Goal: Use online tool/utility: Utilize a website feature to perform a specific function

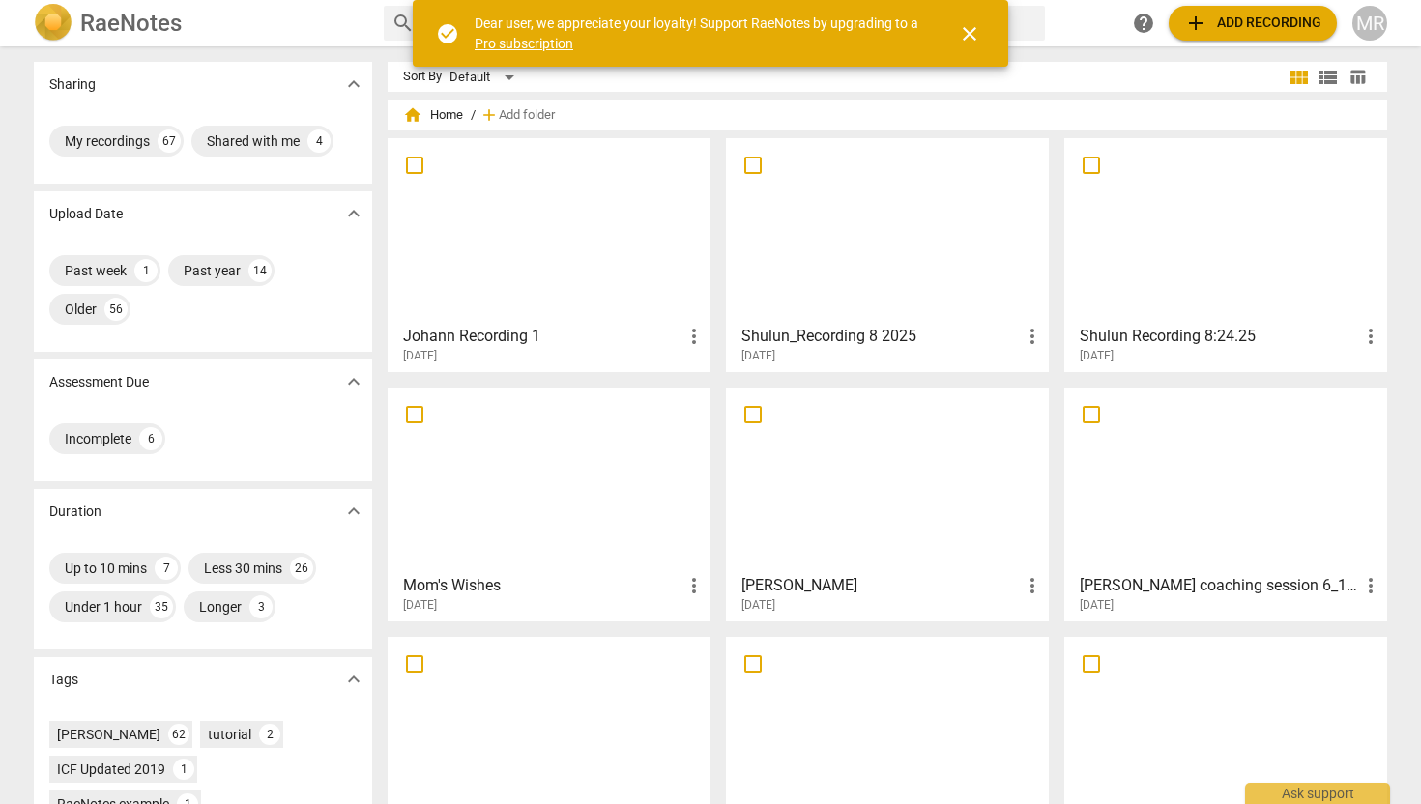
click at [572, 253] on div at bounding box center [548, 230] width 309 height 171
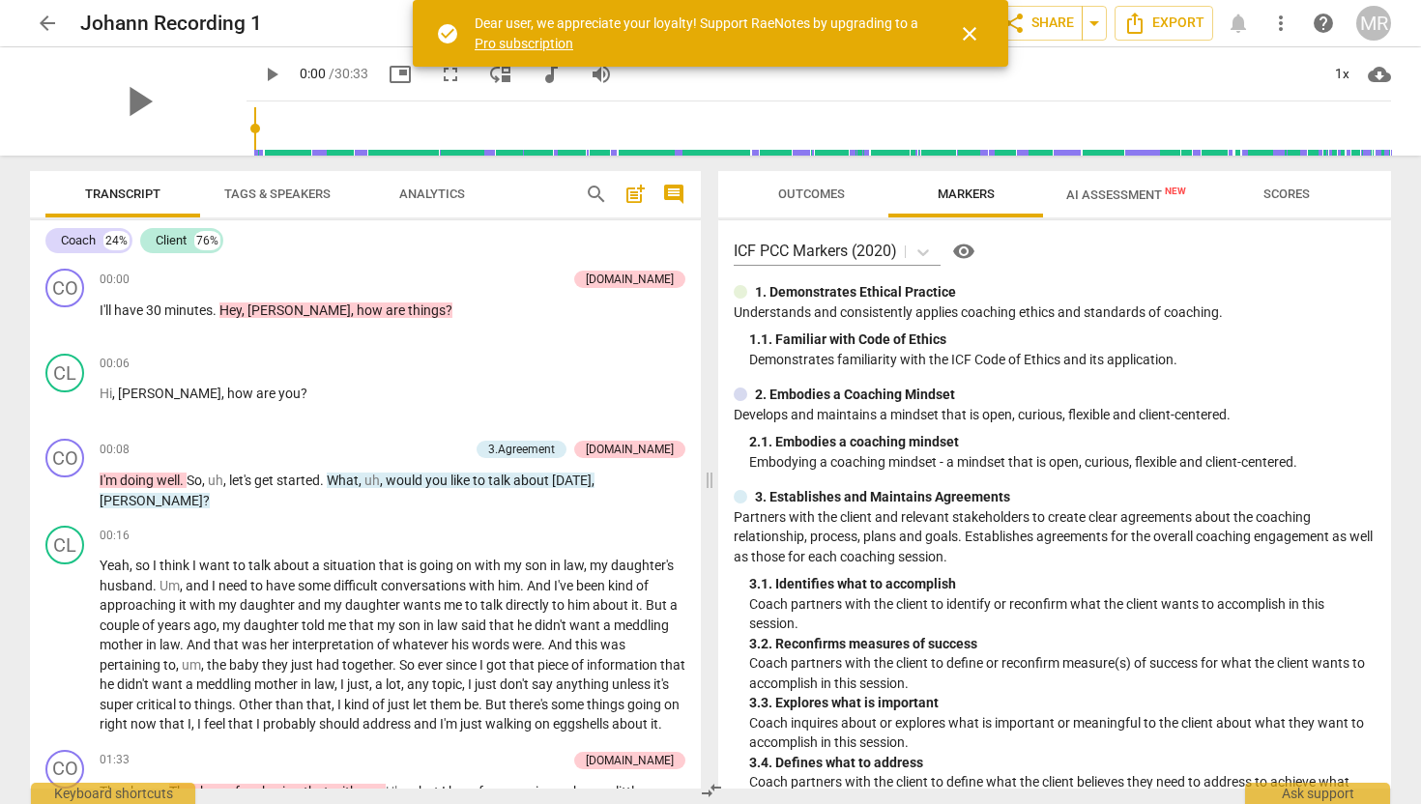
click at [971, 31] on span "close" at bounding box center [969, 33] width 23 height 23
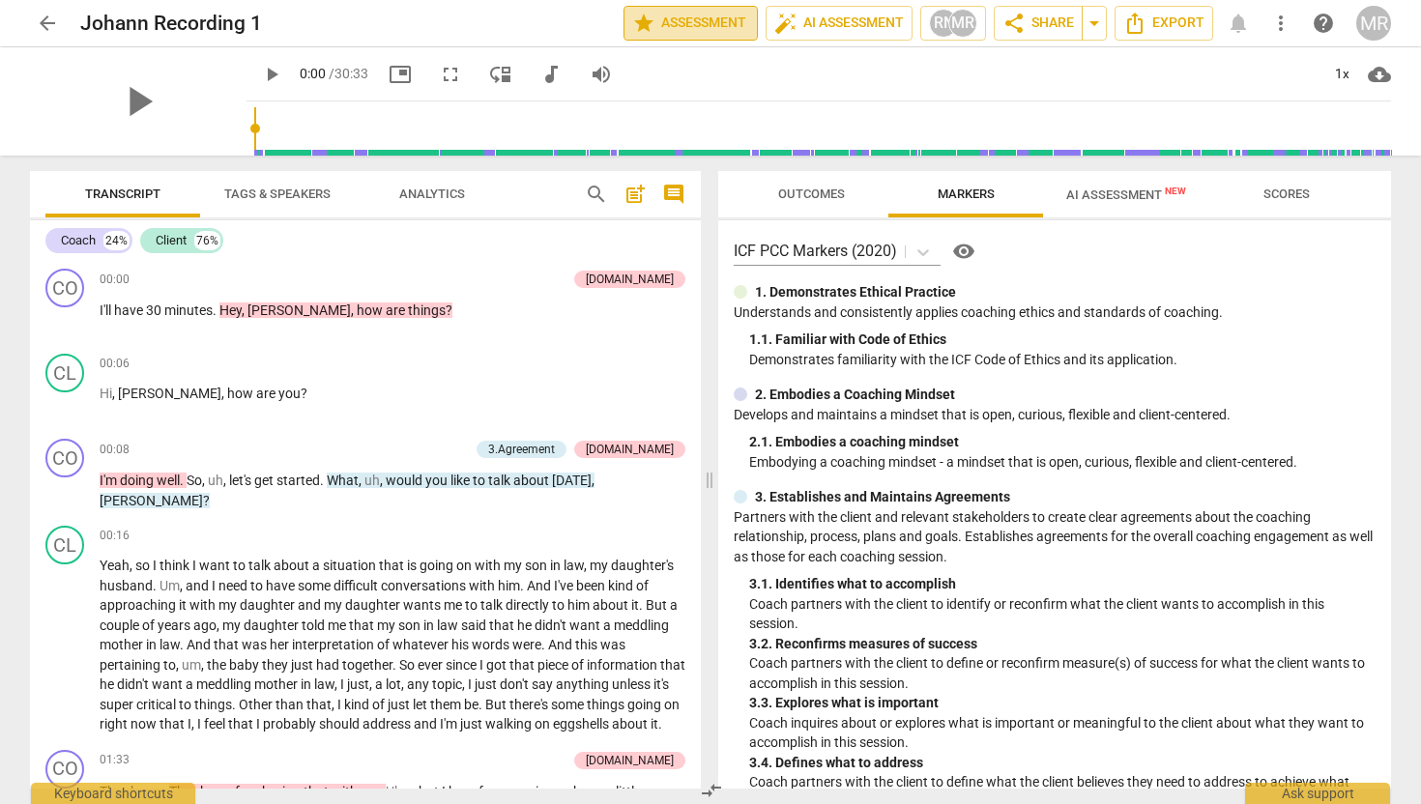
click at [713, 21] on span "star Assessment" at bounding box center [690, 23] width 117 height 23
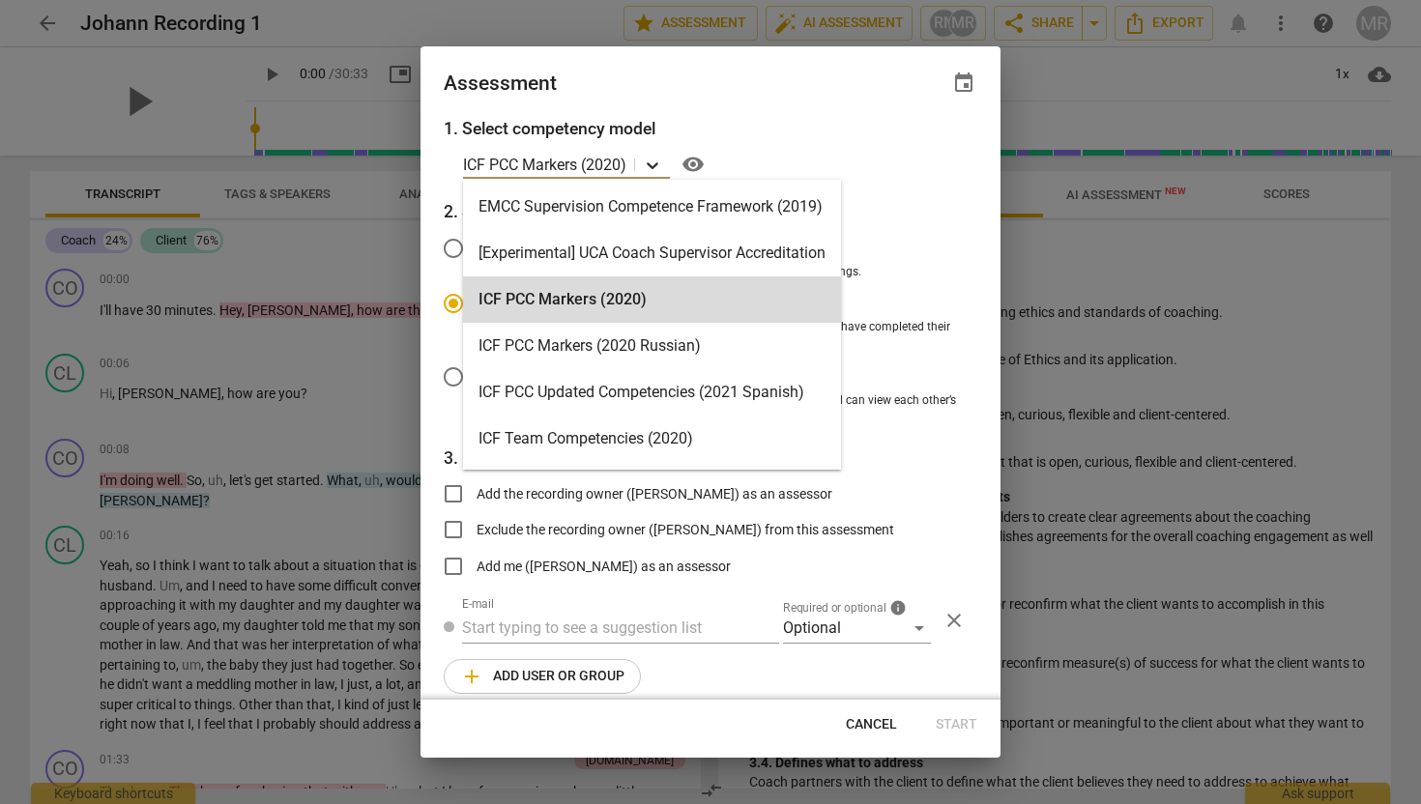
click at [649, 167] on icon at bounding box center [652, 165] width 19 height 19
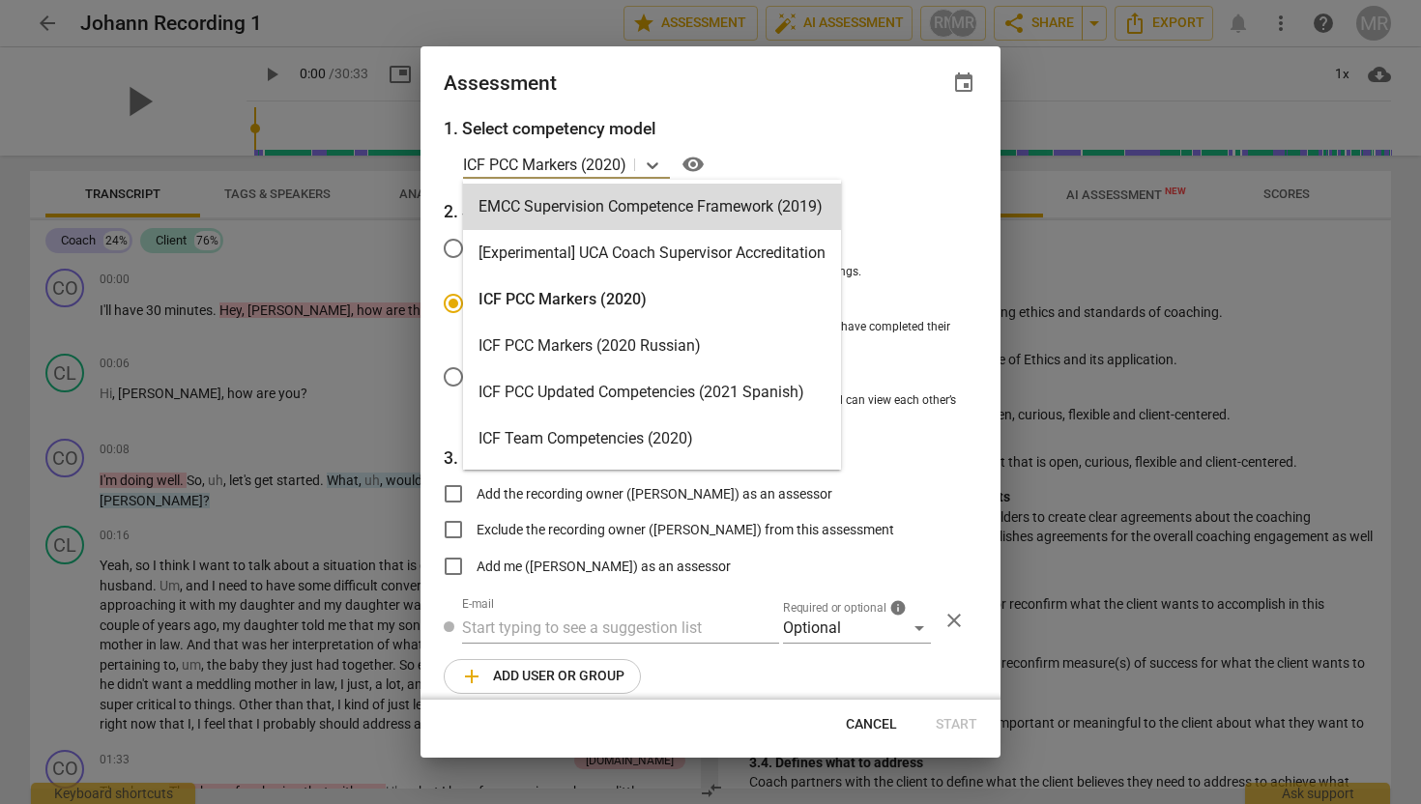
click at [504, 30] on div at bounding box center [710, 402] width 1421 height 804
radio input "false"
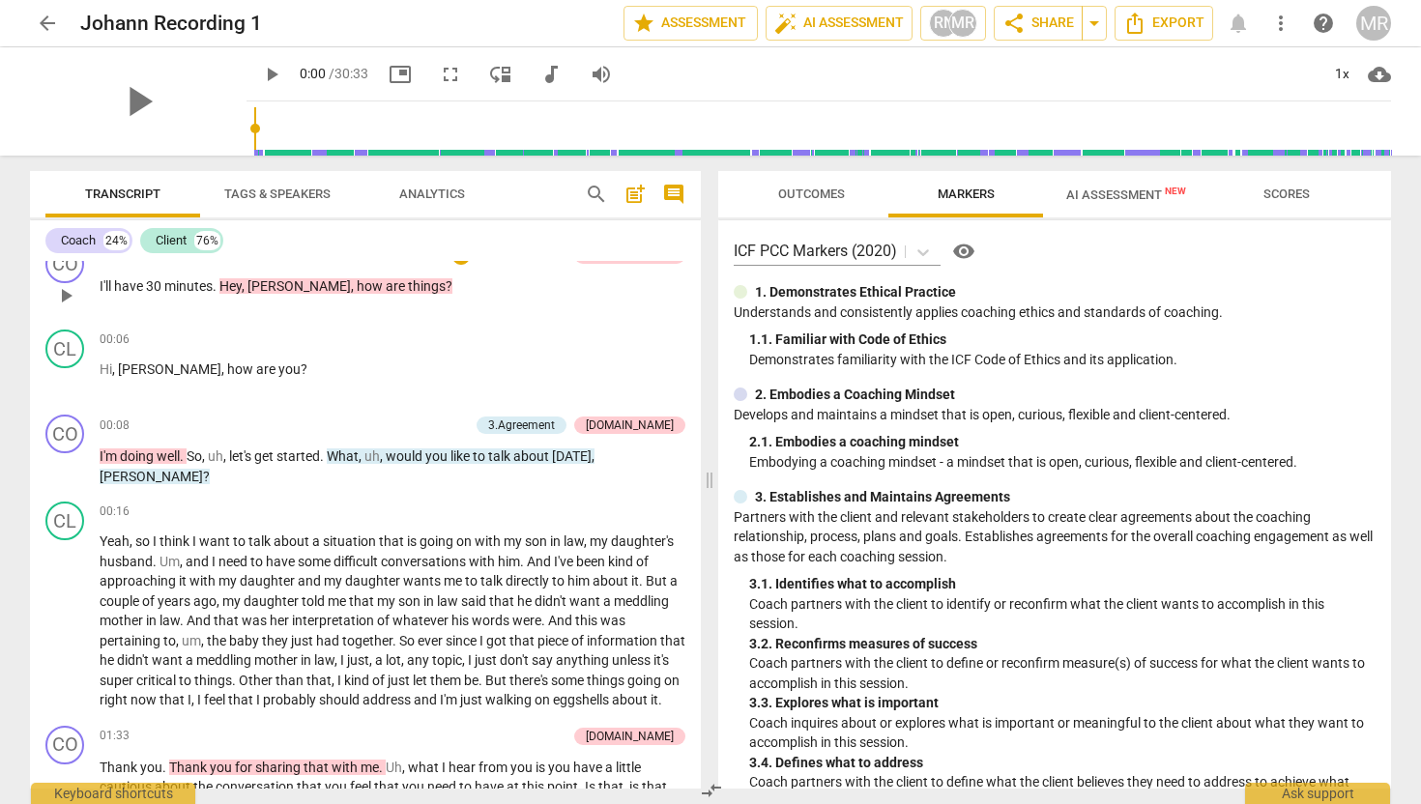
scroll to position [46, 0]
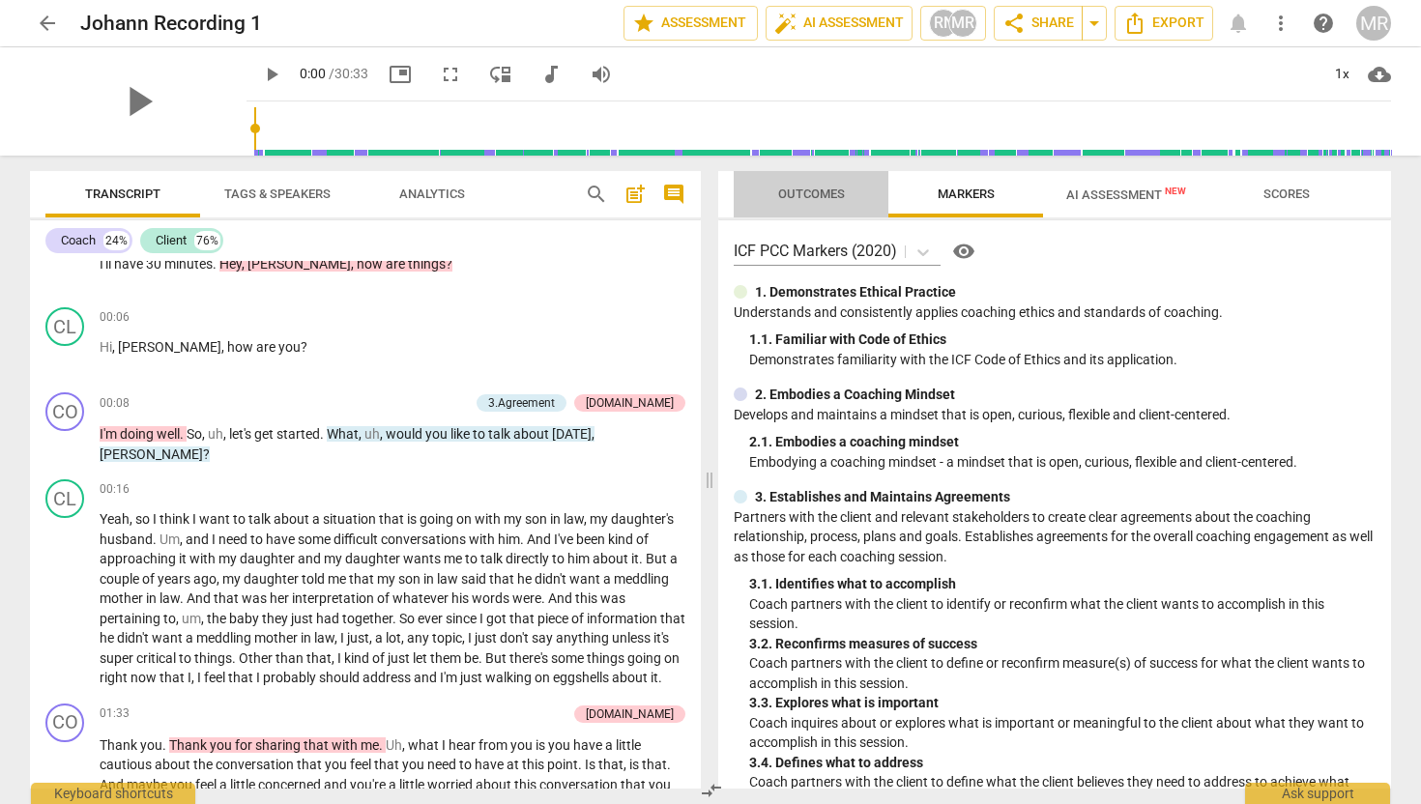
click at [793, 182] on span "Outcomes" at bounding box center [811, 195] width 113 height 26
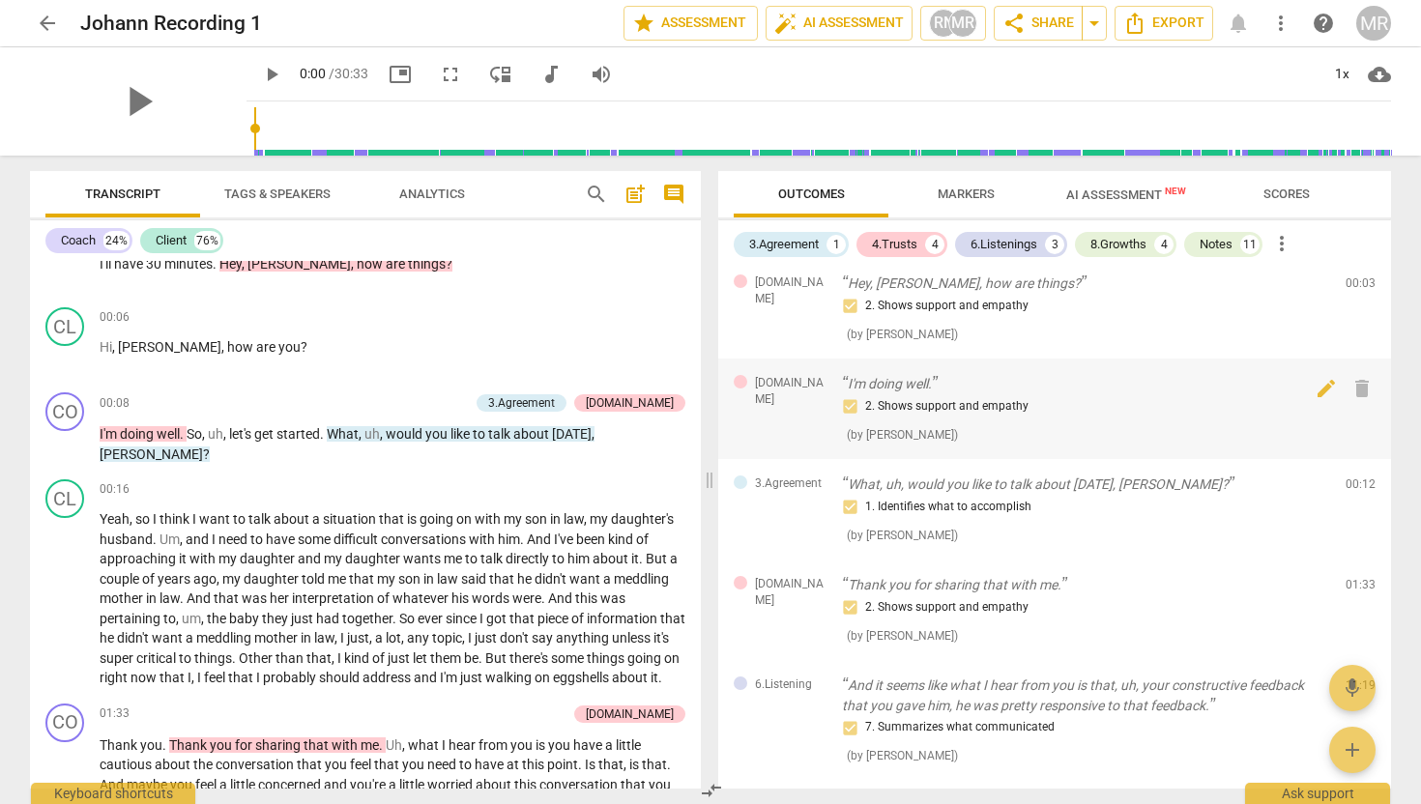
scroll to position [0, 0]
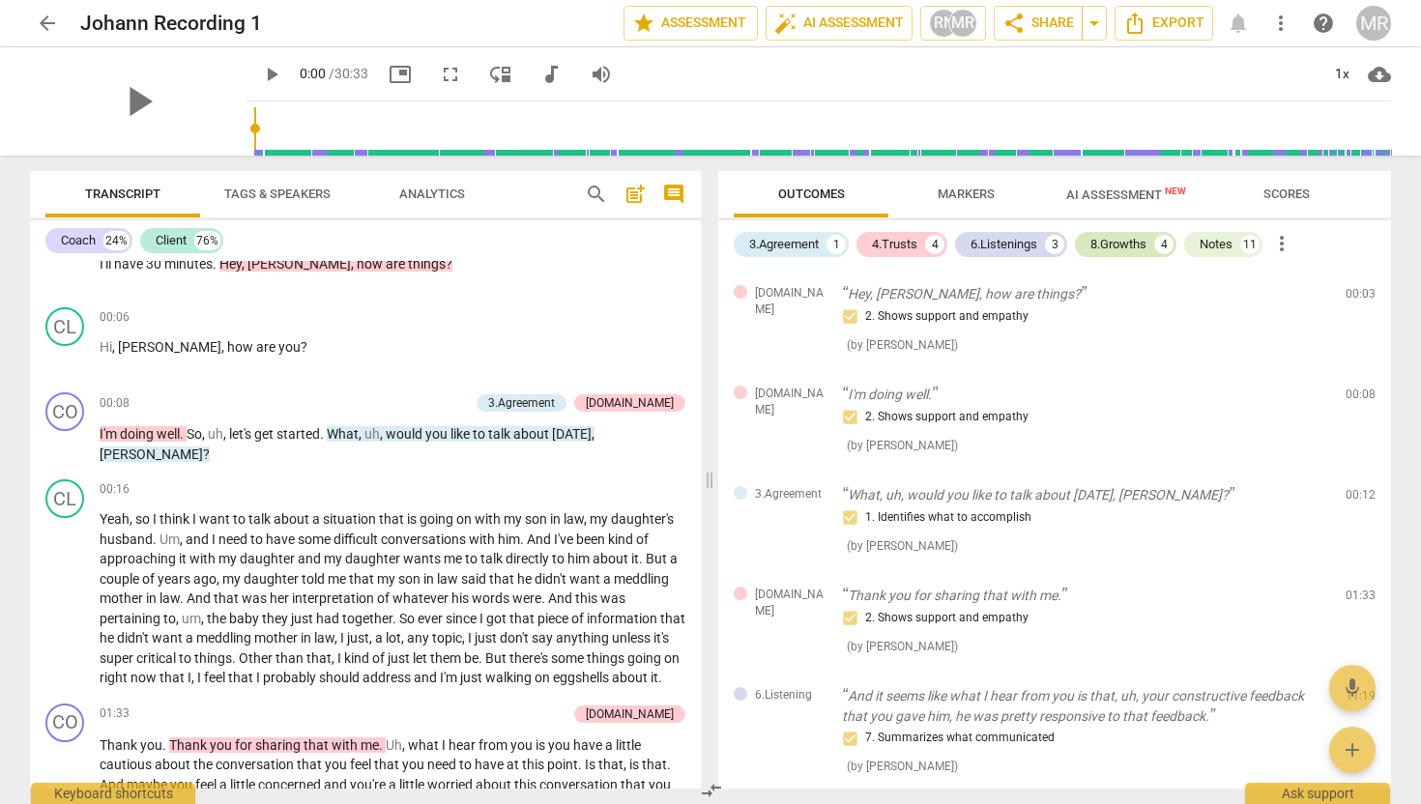
click at [1127, 244] on div "8.Growths" at bounding box center [1119, 244] width 56 height 19
